Goal: Information Seeking & Learning: Understand process/instructions

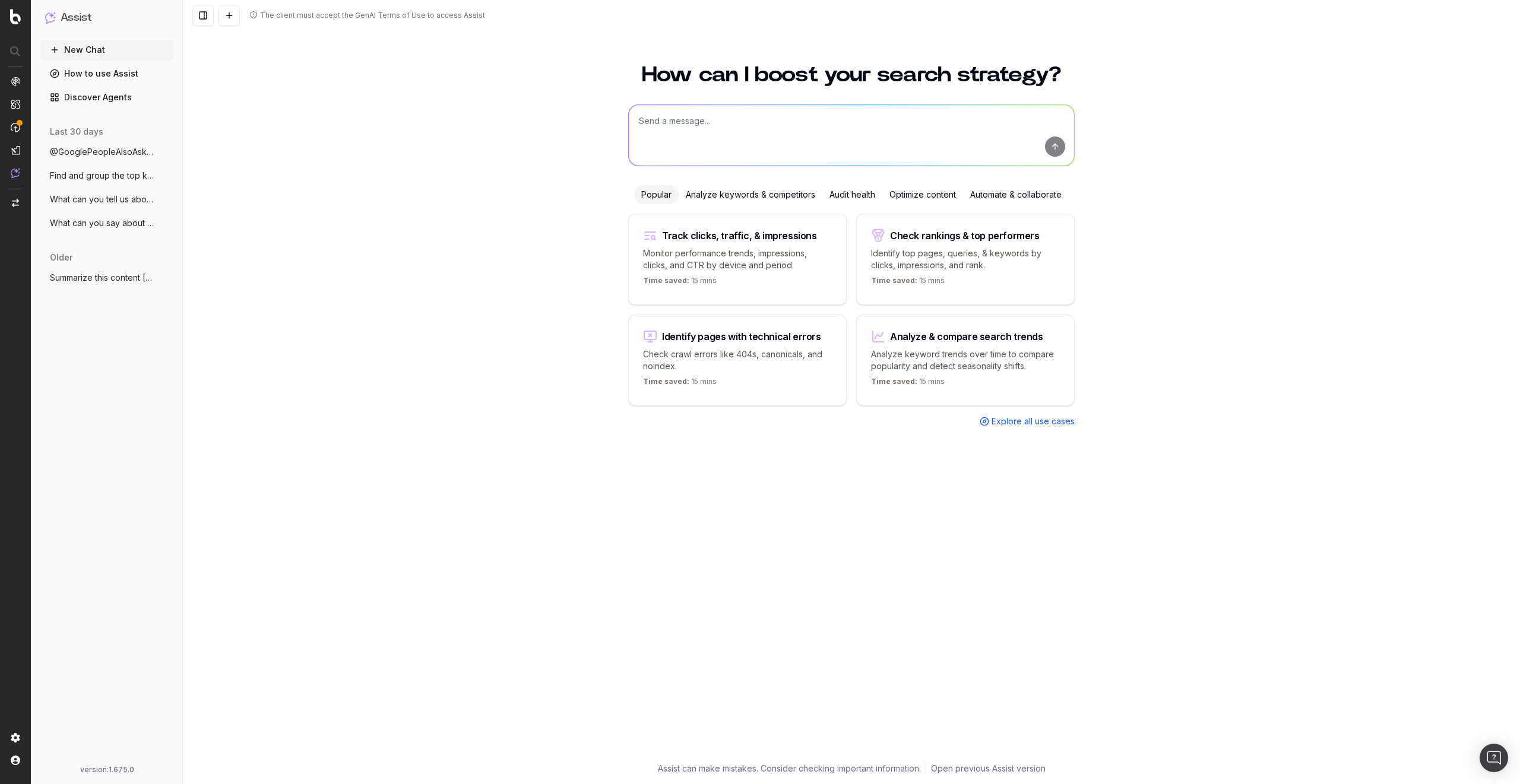
click at [112, 74] on link "How to use Assist" at bounding box center [107, 74] width 133 height 19
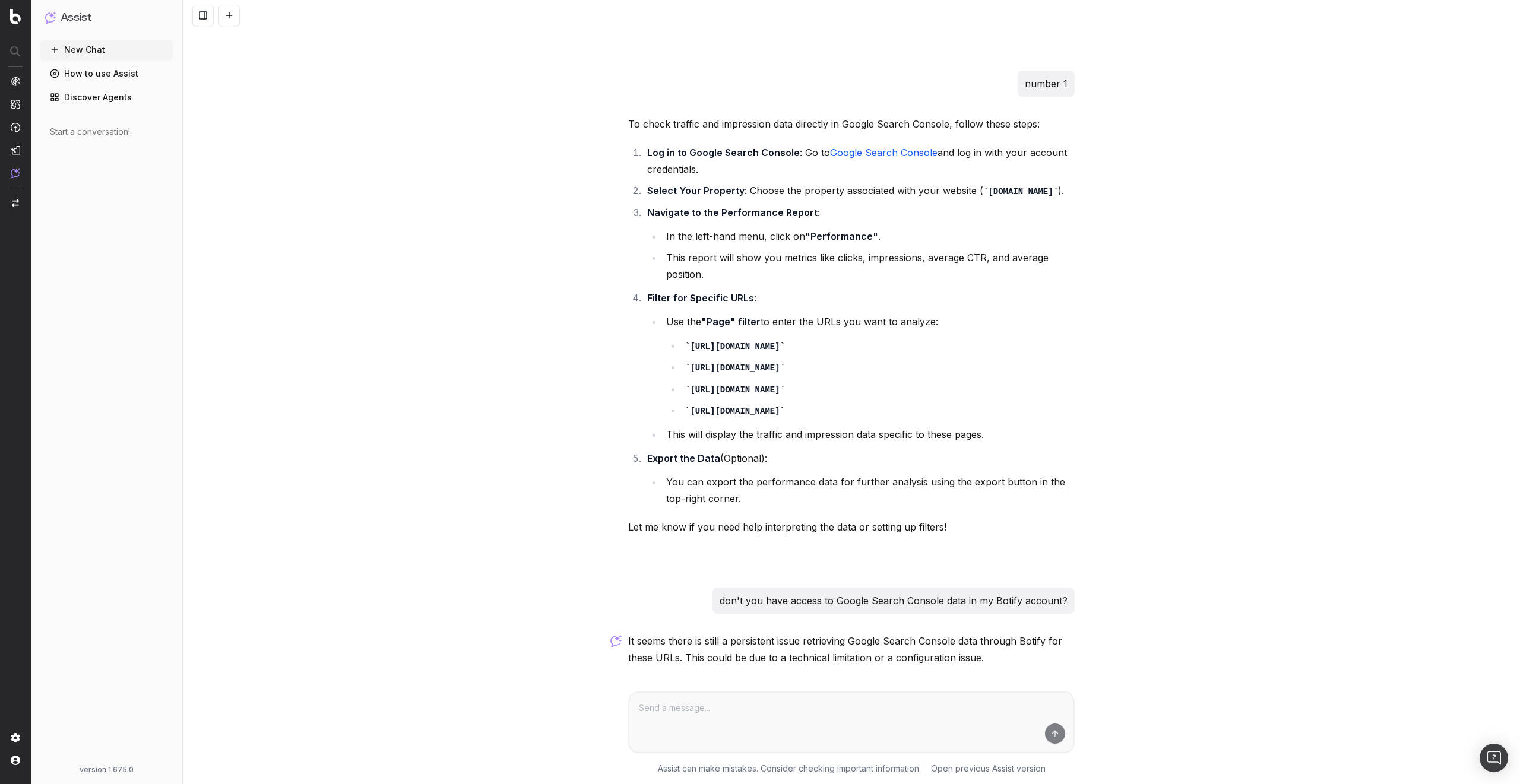
scroll to position [2290, 0]
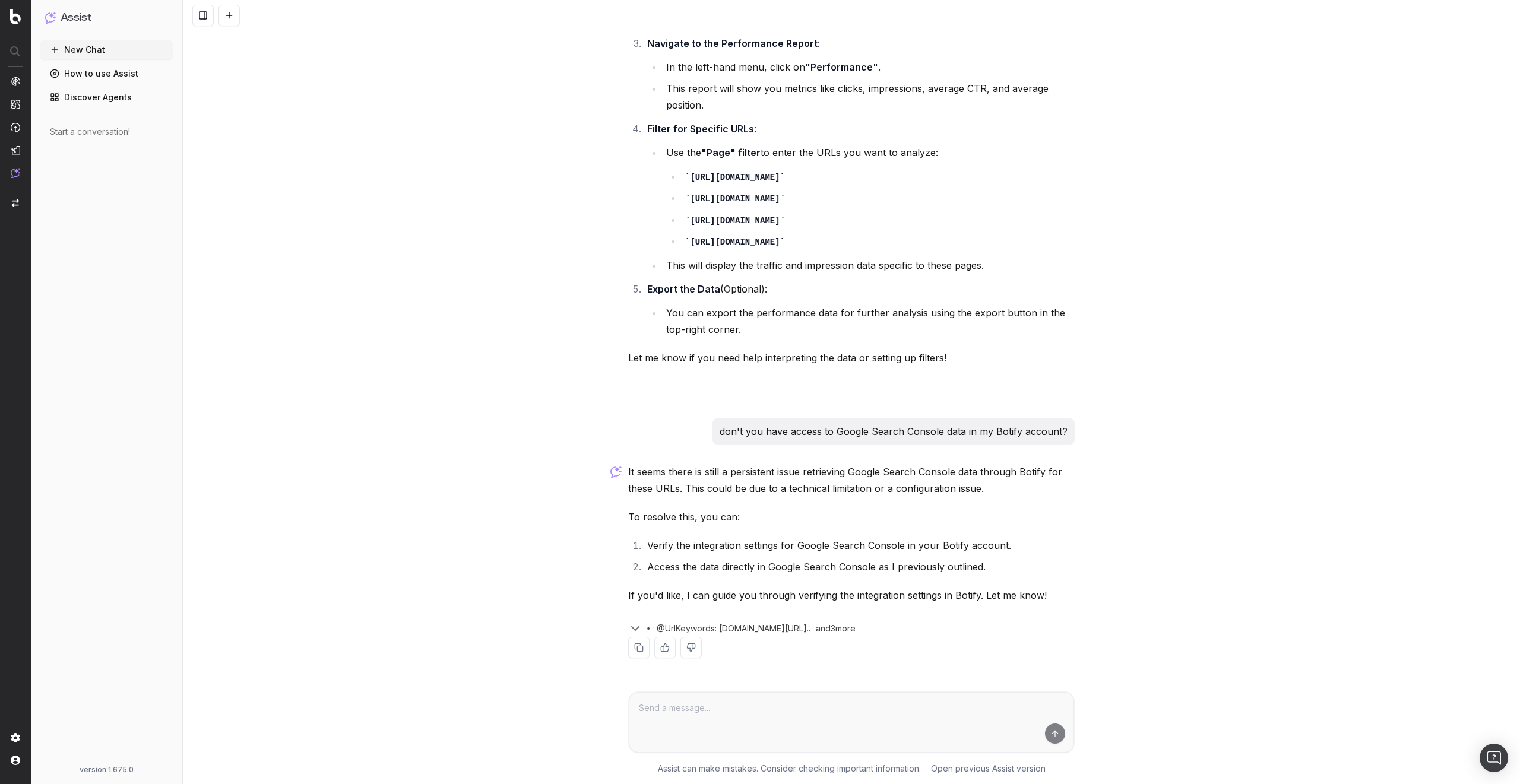
click at [628, 629] on icon "button" at bounding box center [635, 628] width 14 height 14
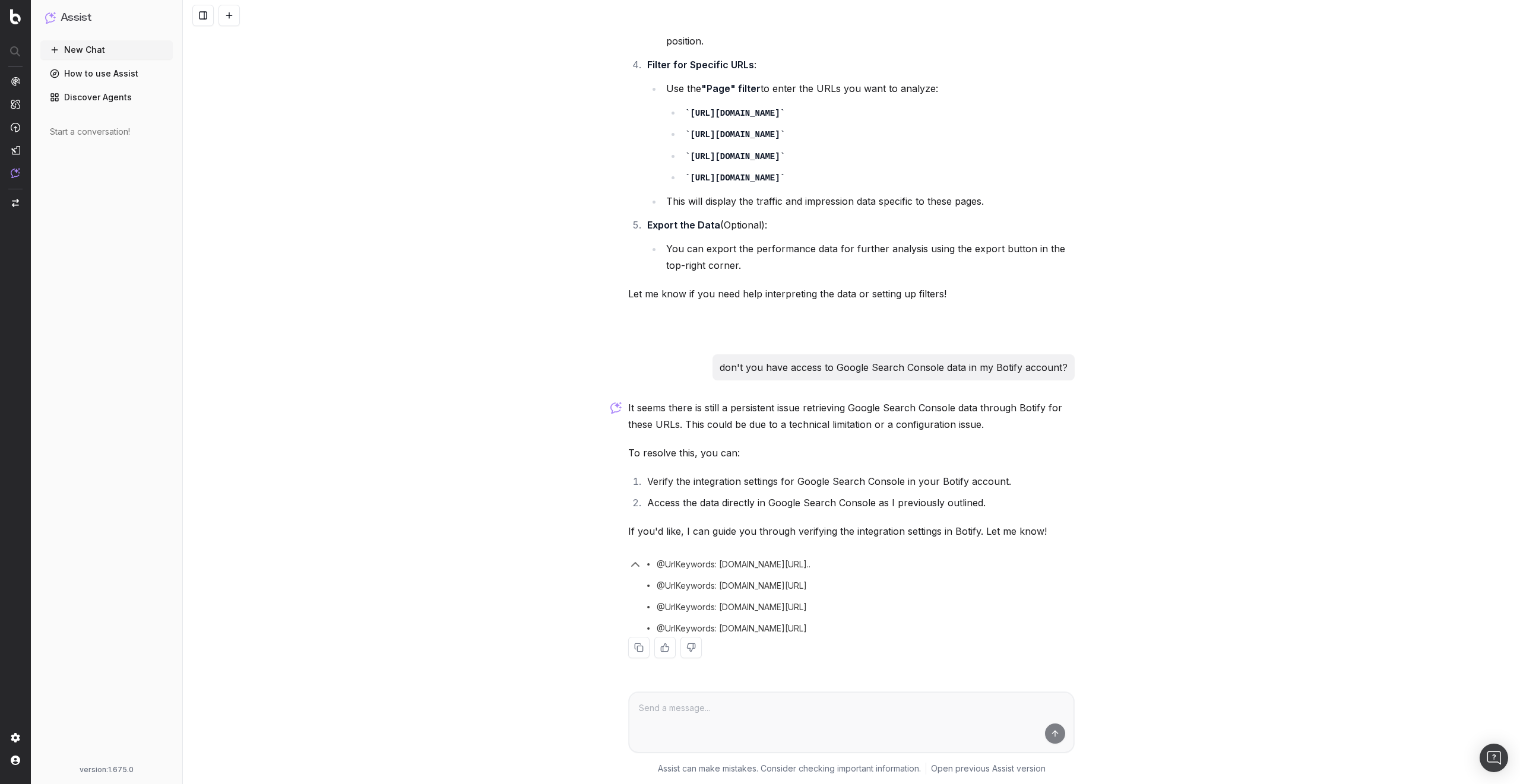
click at [628, 559] on icon "button" at bounding box center [635, 564] width 14 height 14
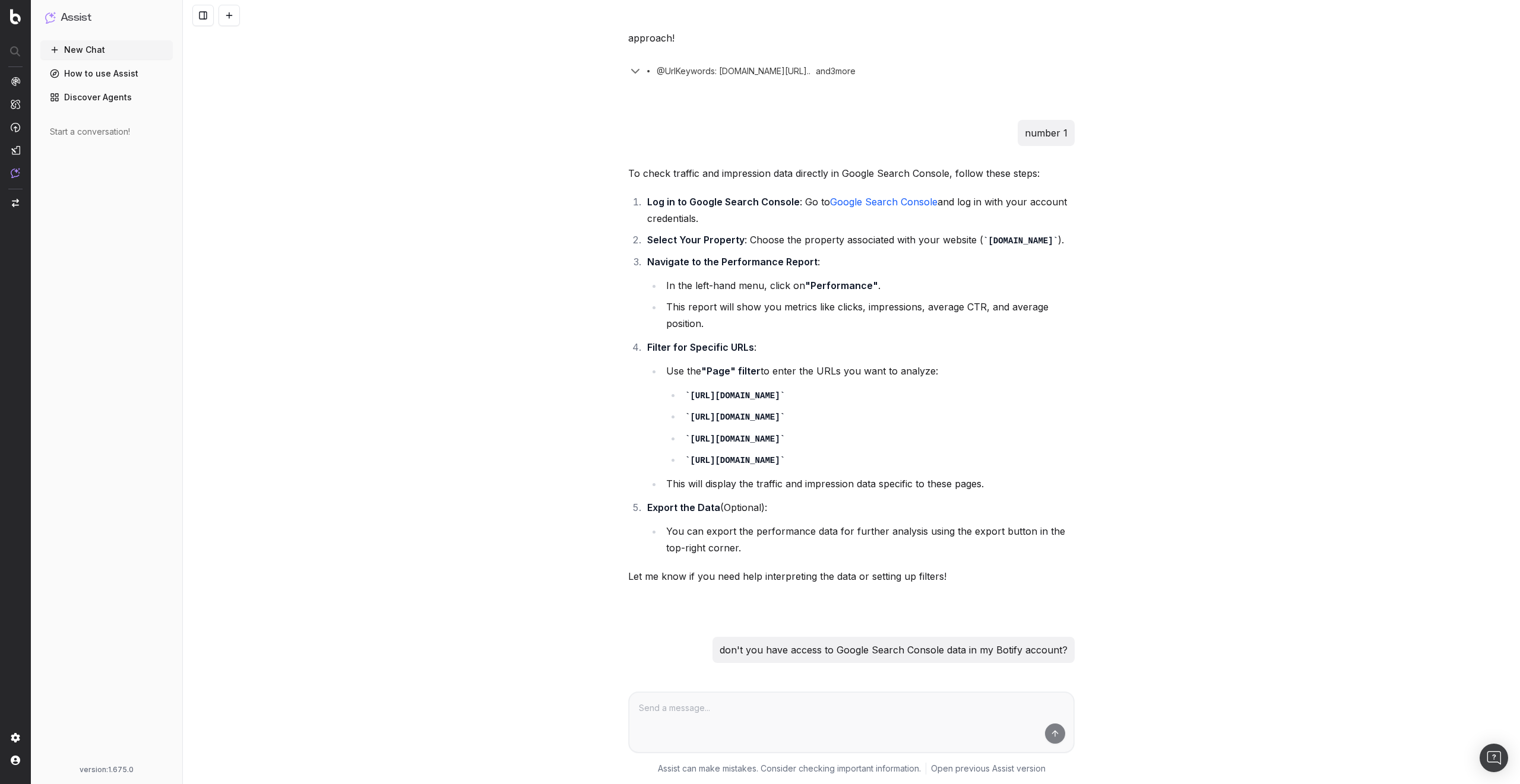
scroll to position [2290, 0]
